Goal: Use online tool/utility: Utilize a website feature to perform a specific function

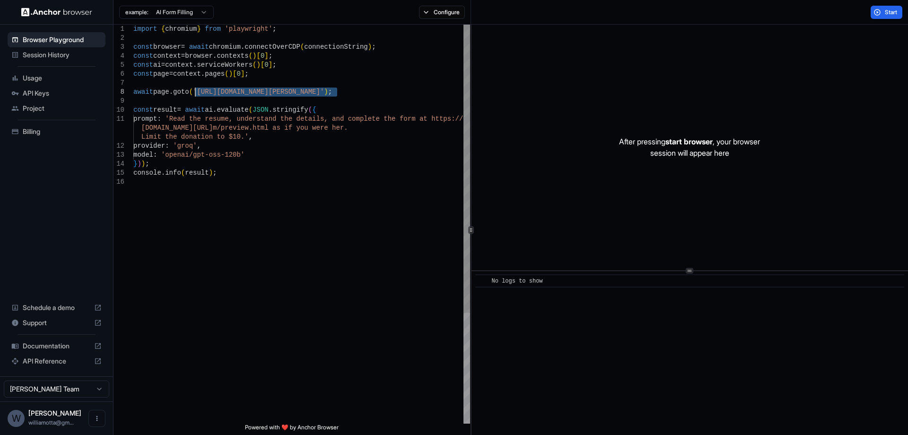
drag, startPoint x: 338, startPoint y: 91, endPoint x: 194, endPoint y: 92, distance: 143.3
click at [194, 92] on div "import { chromium } from 'playwright' ; const browser = await chromium . connec…" at bounding box center [301, 301] width 337 height 552
click at [325, 200] on div "import { chromium } from 'playwright' ; const browser = await chromium . connec…" at bounding box center [301, 301] width 337 height 552
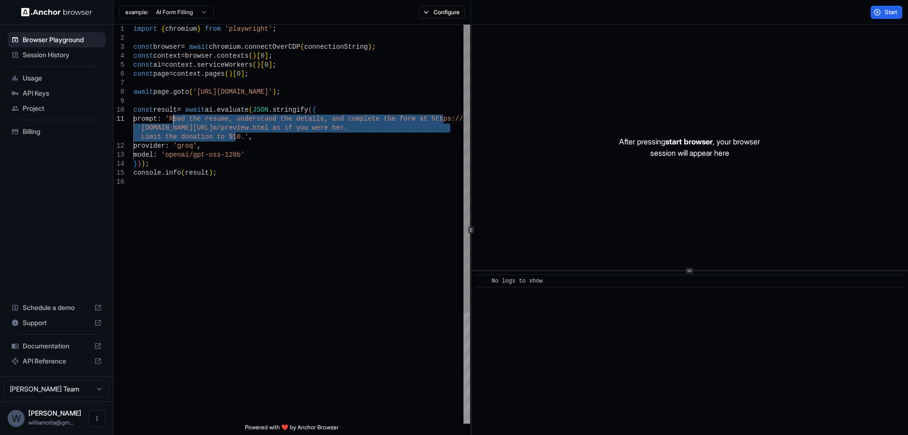
drag, startPoint x: 235, startPoint y: 137, endPoint x: 173, endPoint y: 118, distance: 64.8
click at [173, 118] on div "import { chromium } from 'playwright' ; const browser = await chromium . connec…" at bounding box center [301, 301] width 337 height 552
type textarea "**********"
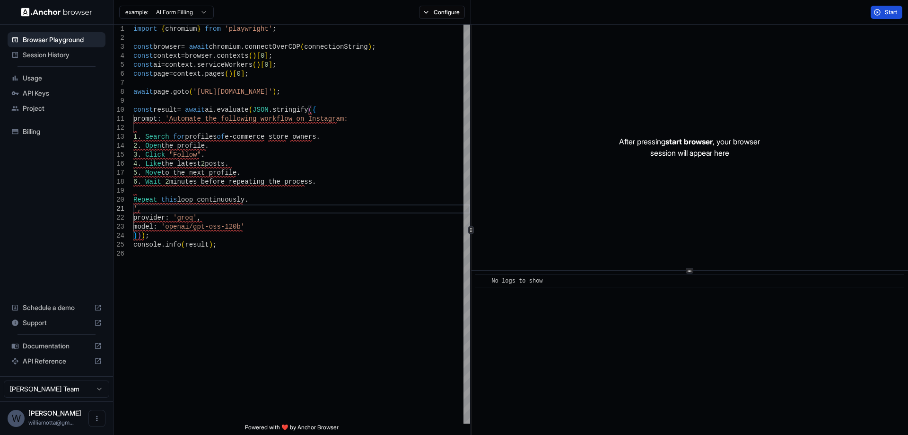
click at [876, 11] on button "Start" at bounding box center [887, 12] width 32 height 13
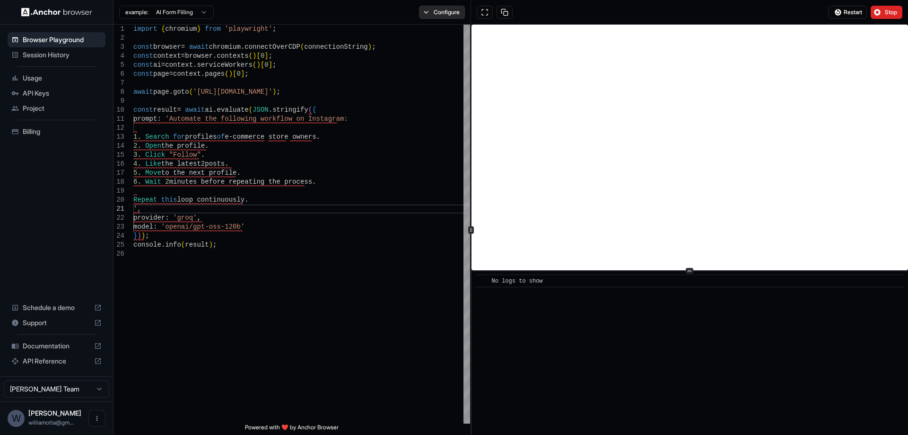
click at [441, 10] on button "Configure" at bounding box center [442, 12] width 46 height 13
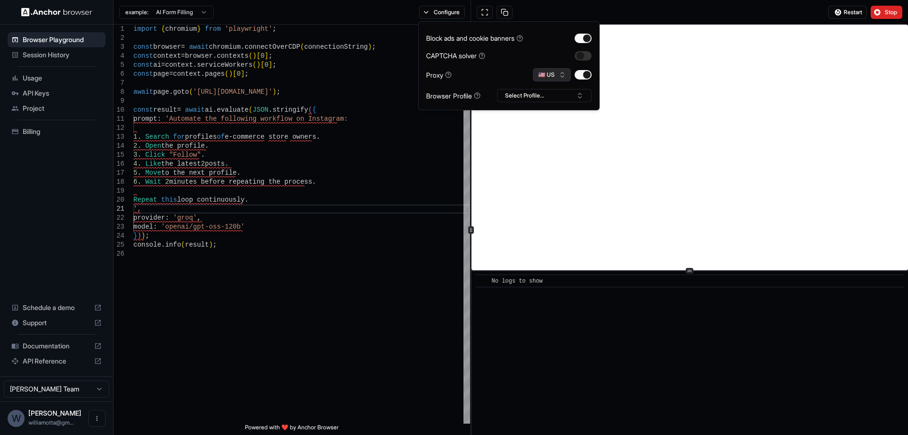
click at [558, 70] on button "🇺🇸 US" at bounding box center [552, 74] width 38 height 13
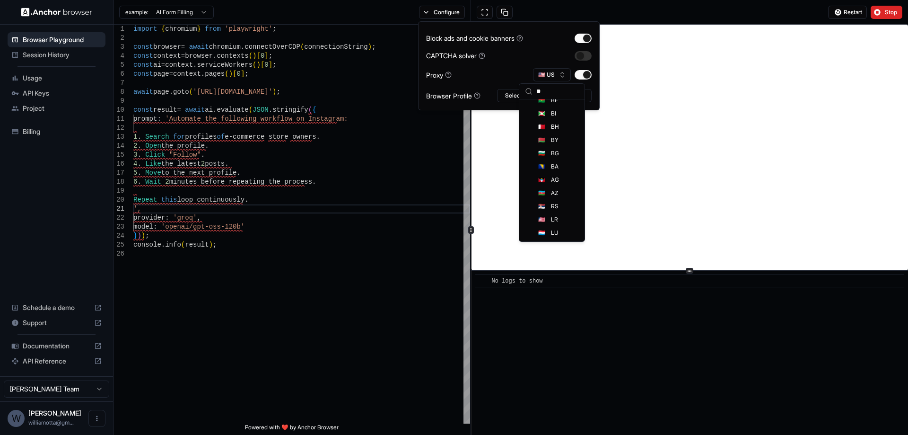
scroll to position [61, 0]
type input "*"
type input "**"
click at [570, 108] on div "🇧🇷 BR" at bounding box center [551, 107] width 61 height 13
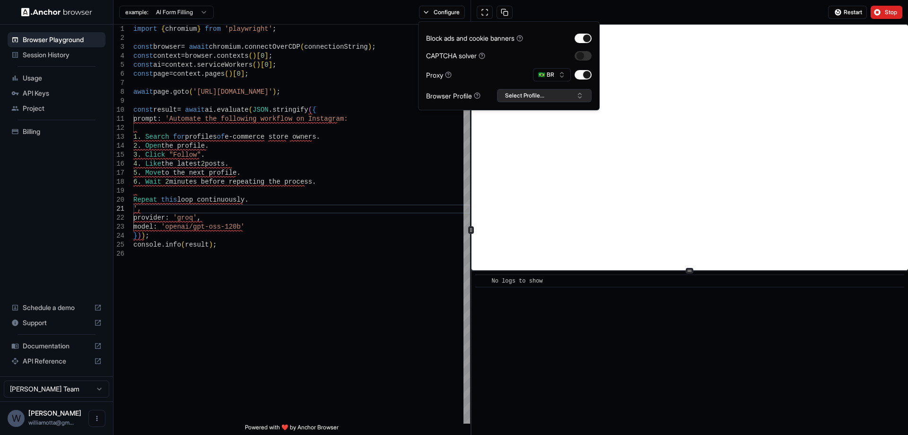
click at [539, 95] on button "Select Profile..." at bounding box center [544, 95] width 95 height 13
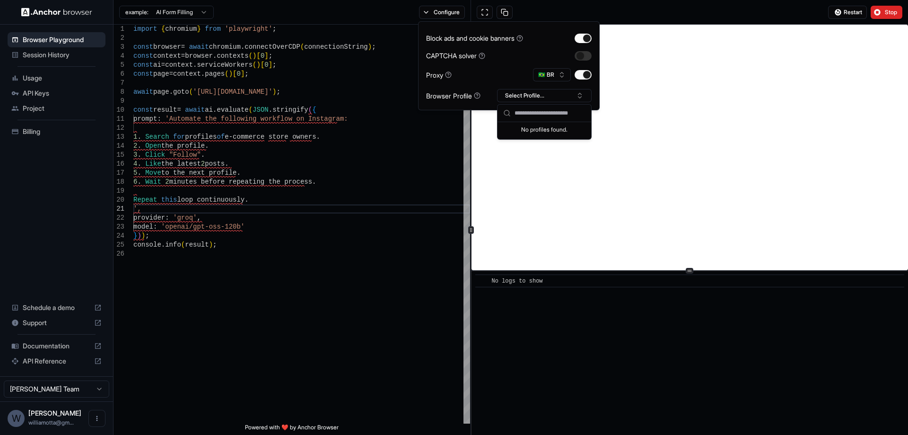
click at [515, 73] on div "Proxy 🇧🇷 BR" at bounding box center [509, 74] width 166 height 13
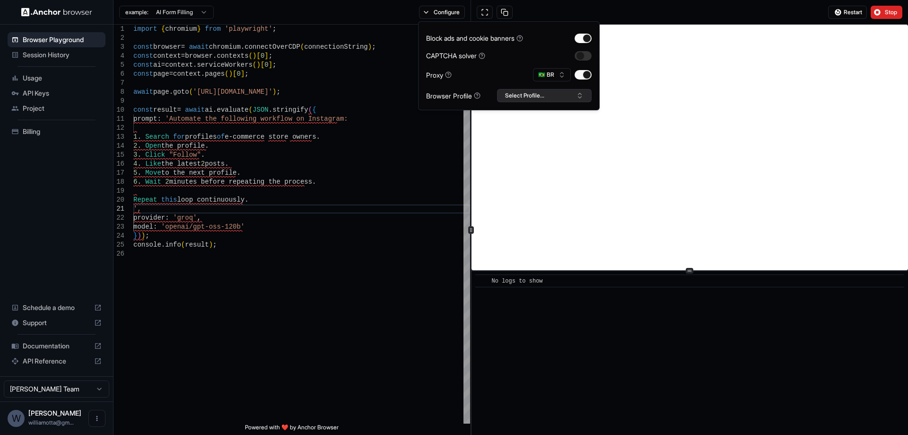
click at [534, 97] on button "Select Profile..." at bounding box center [544, 95] width 95 height 13
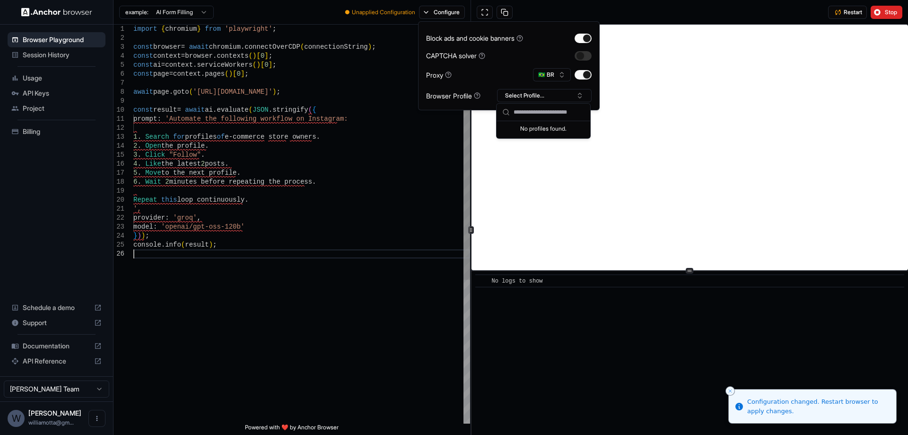
click at [426, 279] on div "import { chromium } from 'playwright' ; const browser = await chromium . connec…" at bounding box center [301, 336] width 337 height 623
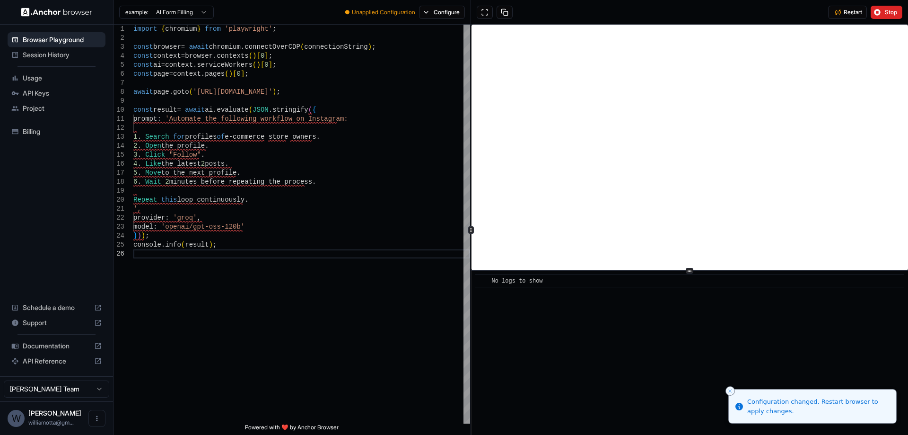
click at [67, 391] on html "Browser Playground Session History Usage API Keys Project Billing Schedule a de…" at bounding box center [454, 217] width 908 height 435
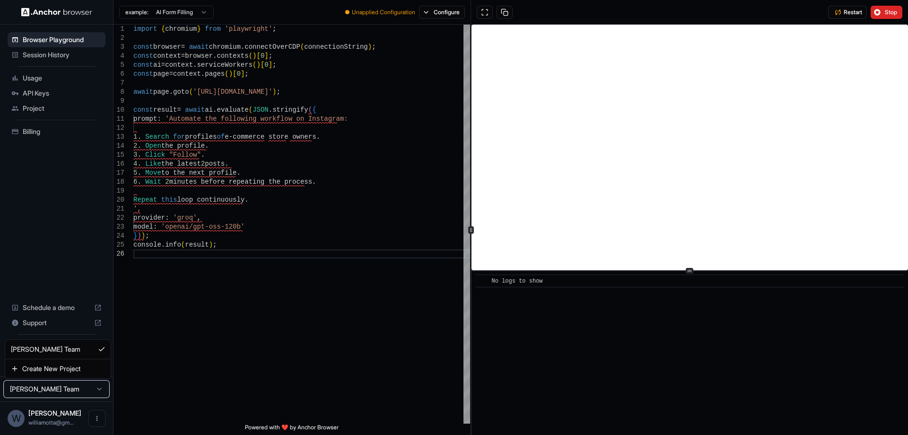
click at [53, 243] on html "Browser Playground Session History Usage API Keys Project Billing Schedule a de…" at bounding box center [454, 217] width 908 height 435
click at [862, 12] on span "Restart" at bounding box center [853, 13] width 18 height 8
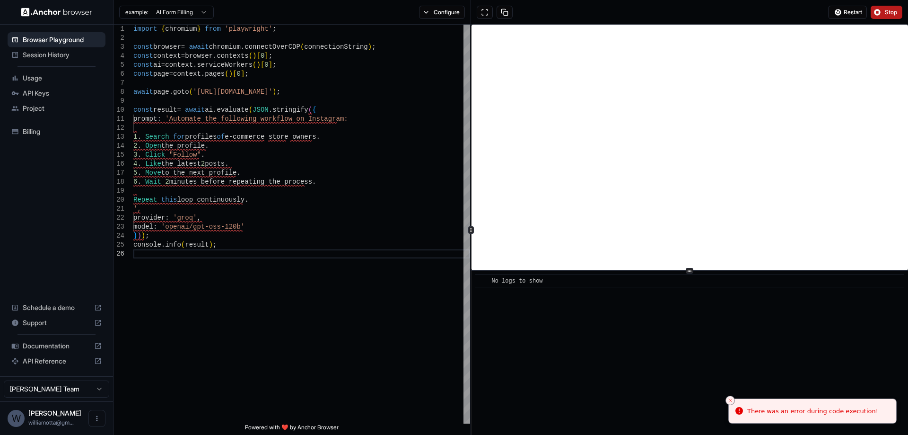
click at [882, 16] on button "Stop" at bounding box center [887, 12] width 32 height 13
click at [181, 13] on html "Browser Playground Session History Usage API Keys Project Billing Schedule a de…" at bounding box center [454, 217] width 908 height 435
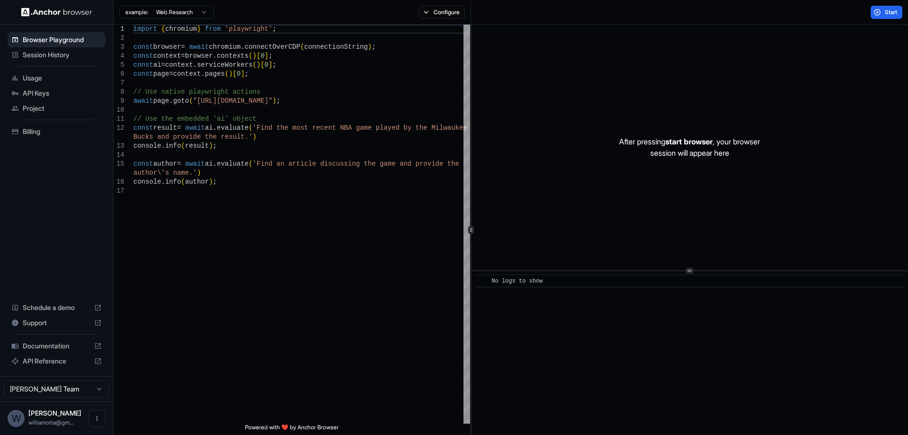
click at [190, 4] on div "example: Web Research" at bounding box center [166, 11] width 95 height 15
click at [190, 10] on html "Browser Playground Session History Usage API Keys Project Billing Schedule a de…" at bounding box center [454, 217] width 908 height 435
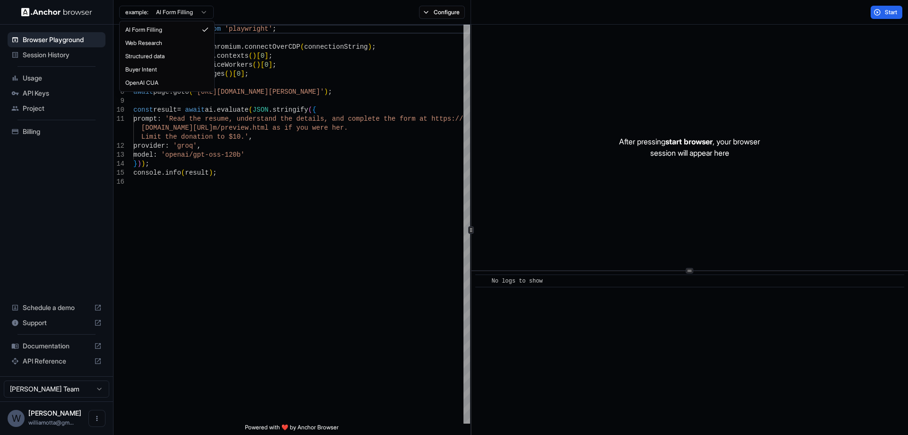
click at [192, 9] on html "Browser Playground Session History Usage API Keys Project Billing Schedule a de…" at bounding box center [454, 217] width 908 height 435
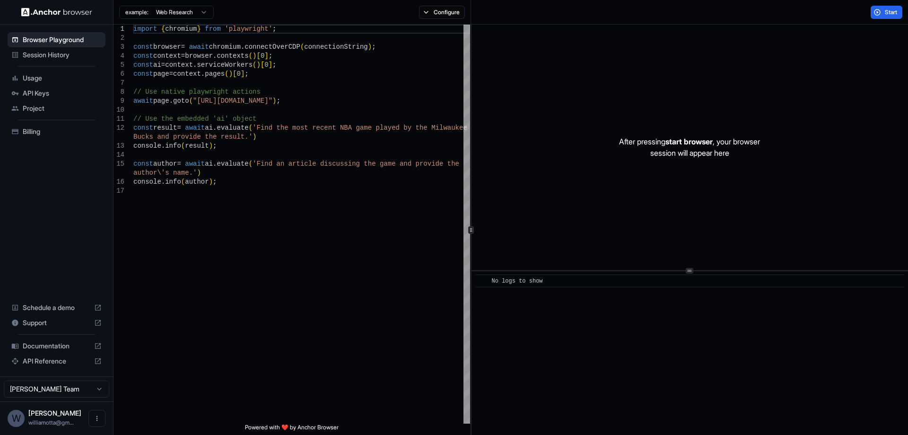
click at [208, 12] on html "Browser Playground Session History Usage API Keys Project Billing Schedule a de…" at bounding box center [454, 217] width 908 height 435
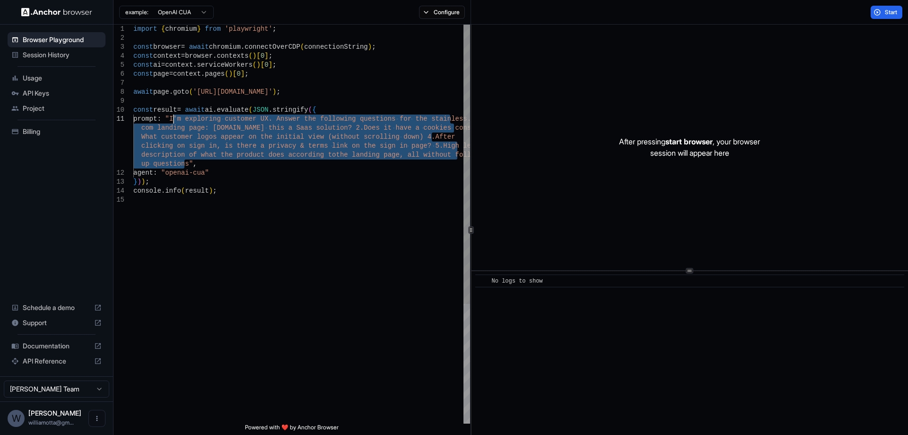
drag, startPoint x: 184, startPoint y: 162, endPoint x: 174, endPoint y: 117, distance: 45.9
click at [174, 117] on div "import { chromium } from 'playwright' ; const browser = await chromium . connec…" at bounding box center [301, 310] width 337 height 570
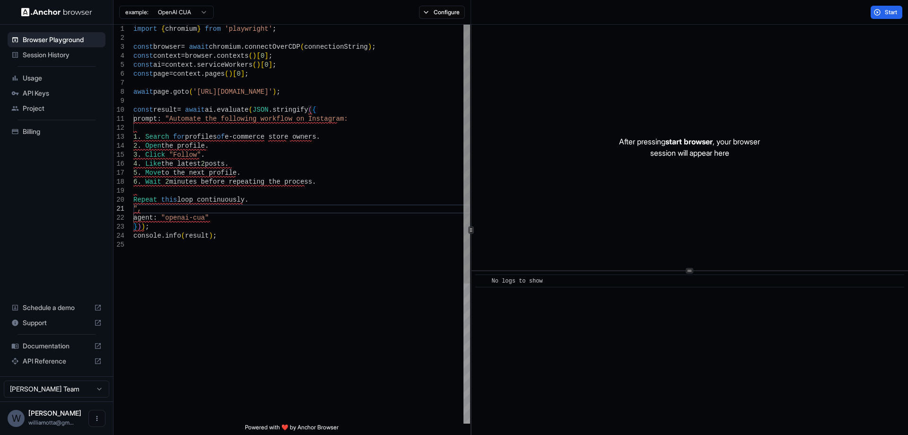
click at [325, 259] on div "import { chromium } from 'playwright' ; const browser = await chromium . connec…" at bounding box center [301, 332] width 337 height 614
click at [299, 132] on div "import { chromium } from 'playwright' ; const browser = await chromium . connec…" at bounding box center [301, 332] width 337 height 614
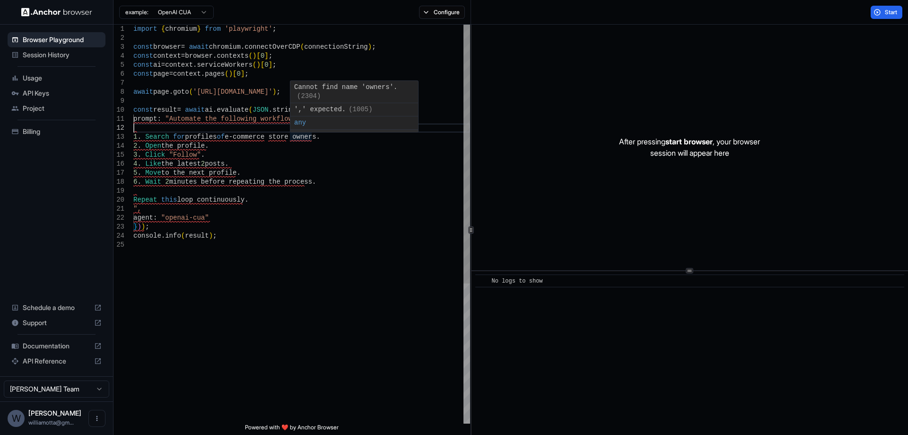
click at [301, 211] on div "import { chromium } from 'playwright' ; const browser = await chromium . connec…" at bounding box center [301, 332] width 337 height 614
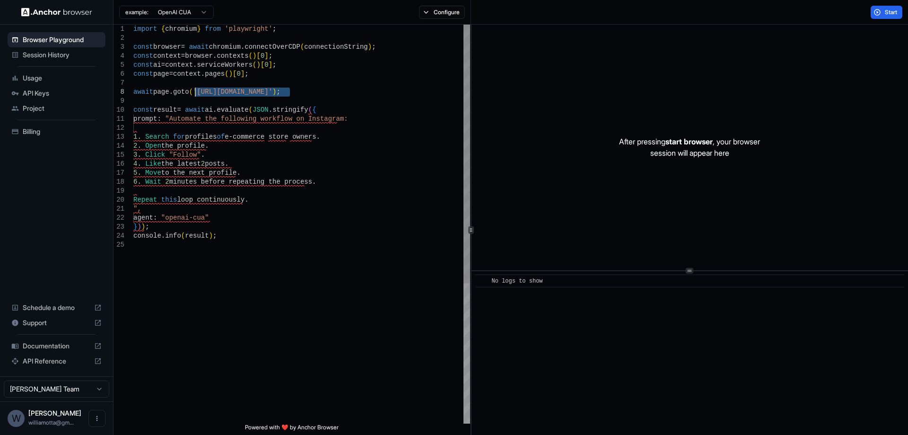
drag, startPoint x: 289, startPoint y: 90, endPoint x: 196, endPoint y: 95, distance: 92.4
click at [196, 95] on div "import { chromium } from 'playwright' ; const browser = await chromium . connec…" at bounding box center [301, 332] width 337 height 614
type textarea "**********"
click at [875, 17] on button "Start" at bounding box center [887, 12] width 32 height 13
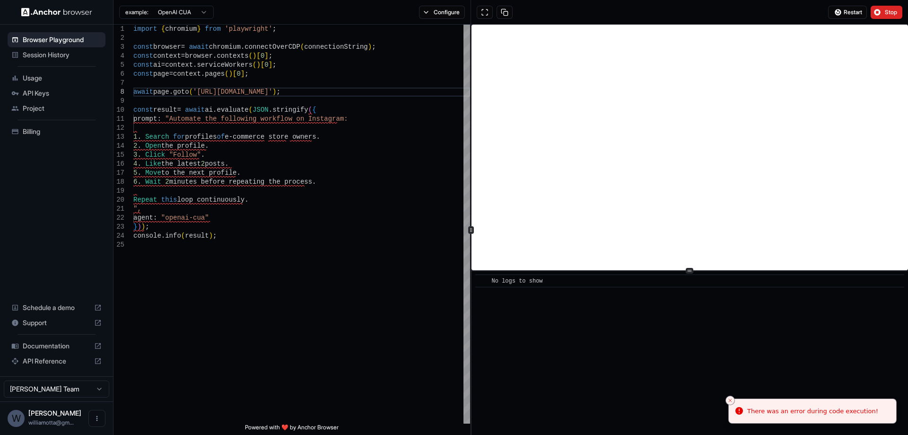
click at [77, 53] on span "Session History" at bounding box center [62, 54] width 79 height 9
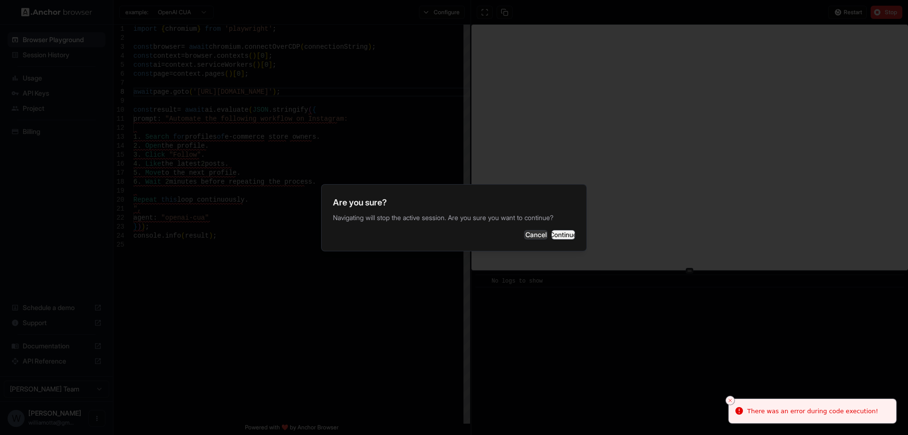
click at [552, 233] on button "Continue" at bounding box center [564, 234] width 24 height 9
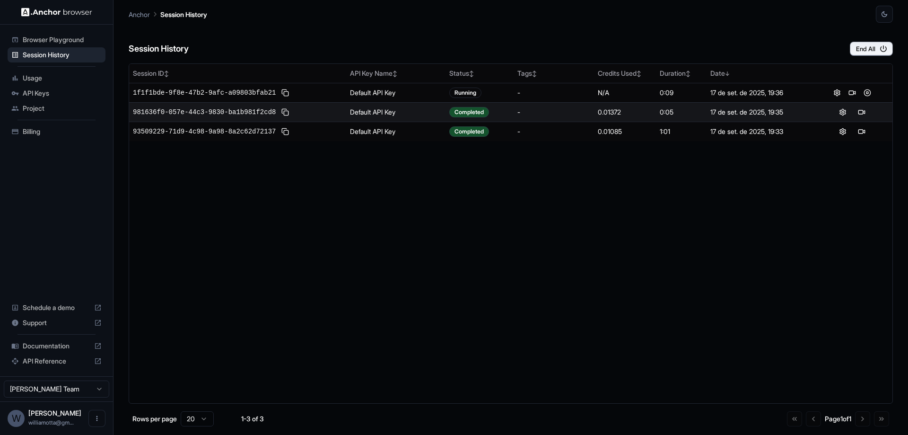
click at [51, 105] on span "Project" at bounding box center [62, 108] width 79 height 9
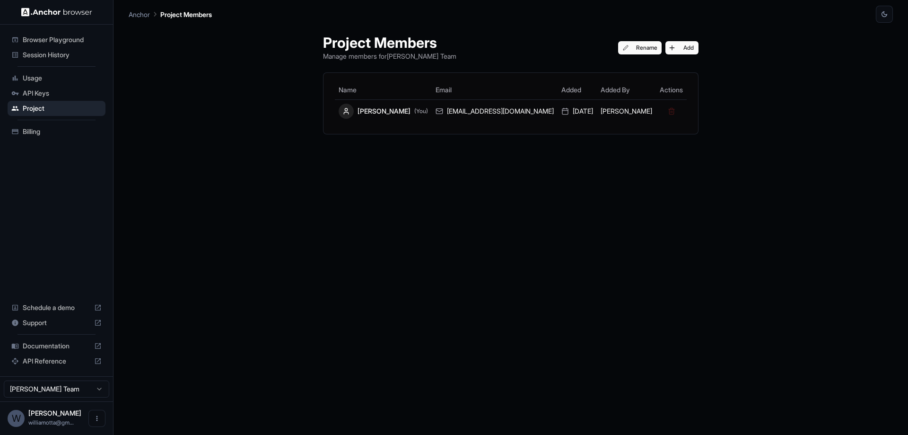
click at [50, 75] on span "Usage" at bounding box center [62, 77] width 79 height 9
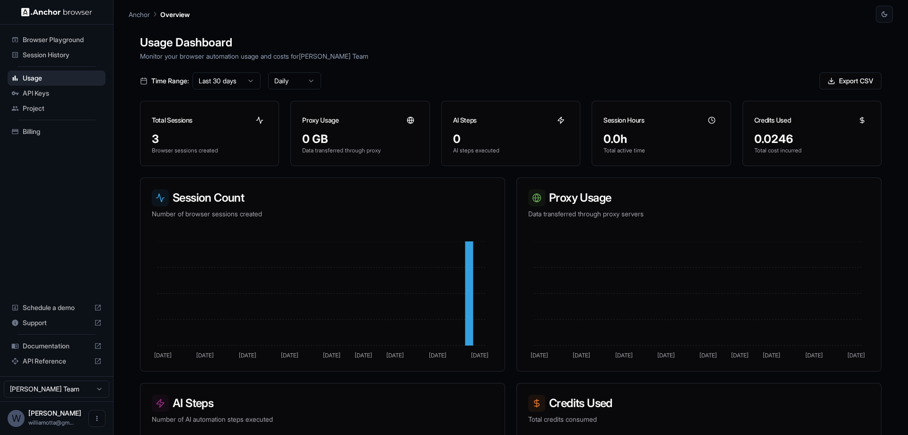
click at [52, 39] on span "Browser Playground" at bounding box center [62, 39] width 79 height 9
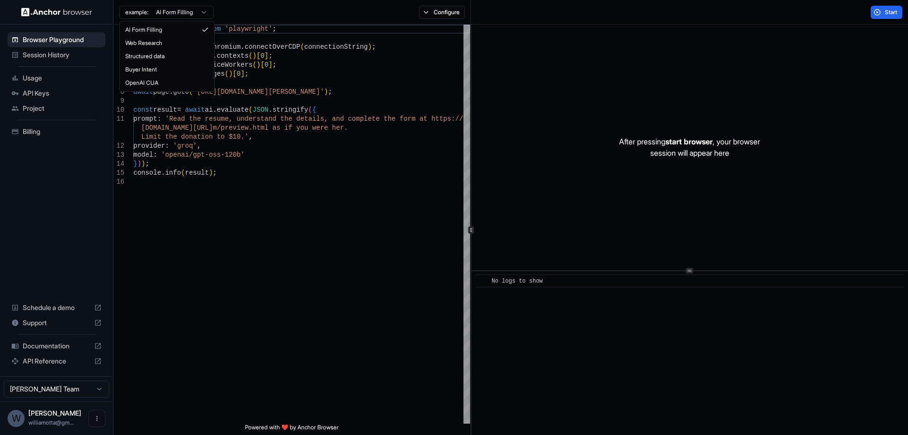
click at [201, 8] on html "Browser Playground Session History Usage API Keys Project Billing Schedule a de…" at bounding box center [454, 217] width 908 height 435
click at [283, 256] on html "Browser Playground Session History Usage API Keys Project Billing Schedule a de…" at bounding box center [454, 217] width 908 height 435
